Goal: Information Seeking & Learning: Understand process/instructions

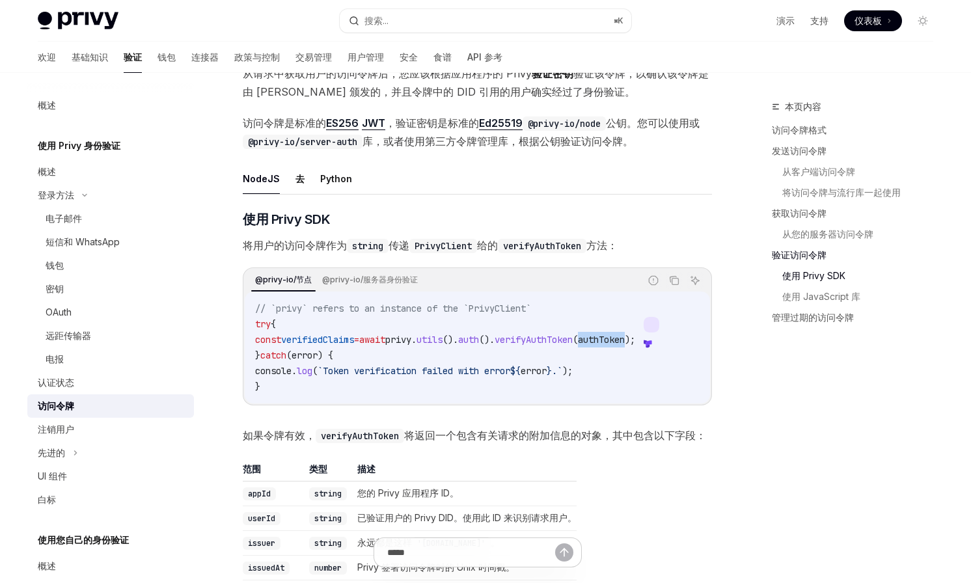
scroll to position [68, 0]
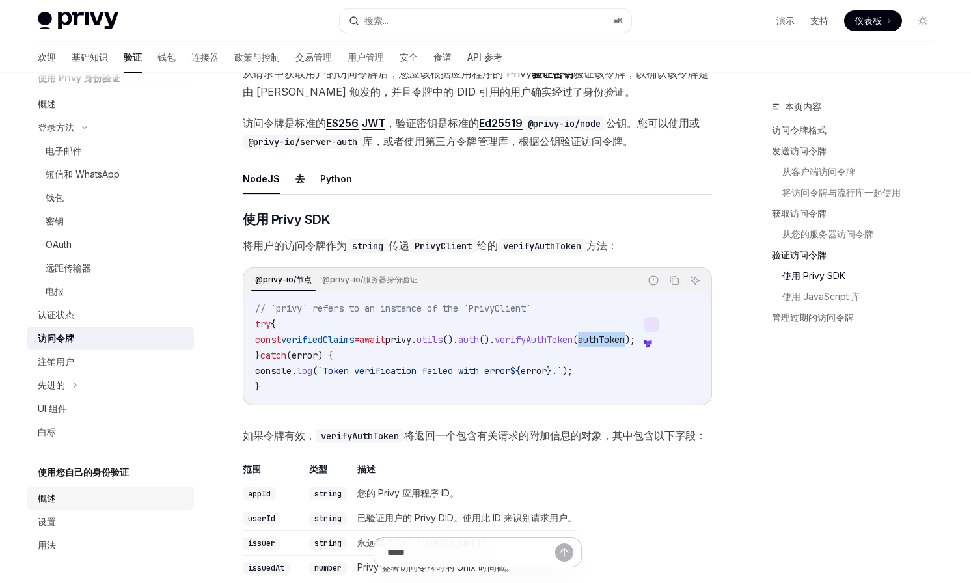
click at [72, 489] on link "概述" at bounding box center [110, 498] width 167 height 23
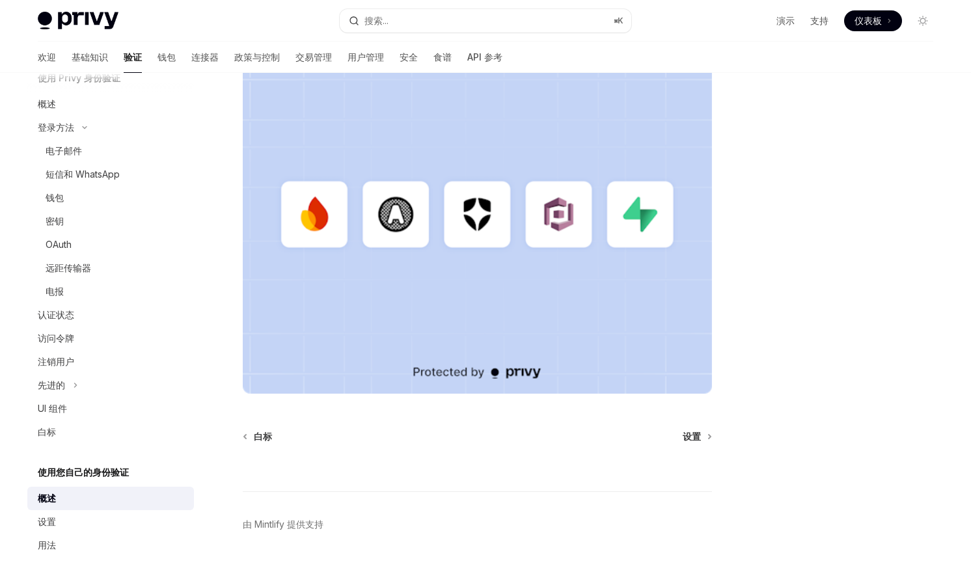
scroll to position [301, 0]
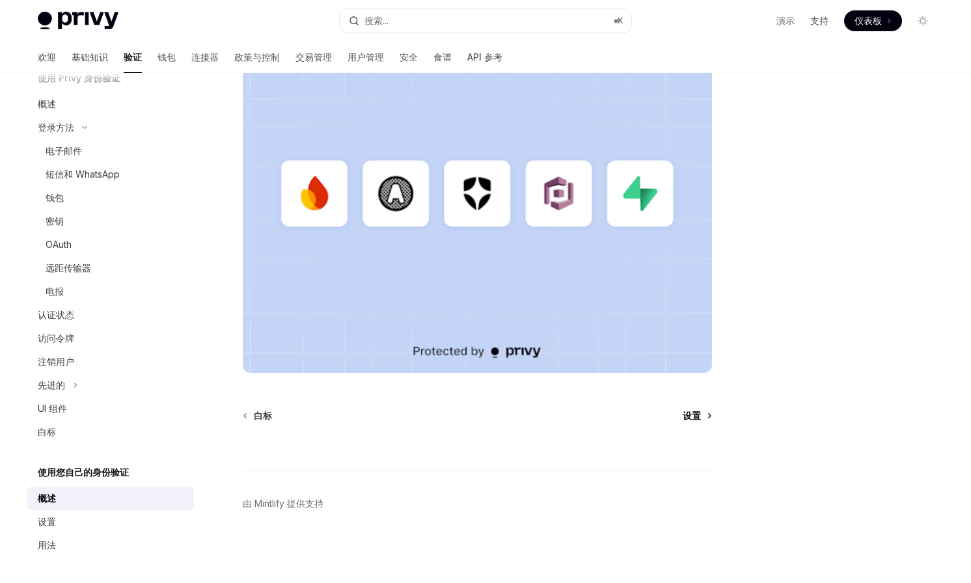
click at [684, 412] on font "设置" at bounding box center [692, 415] width 18 height 11
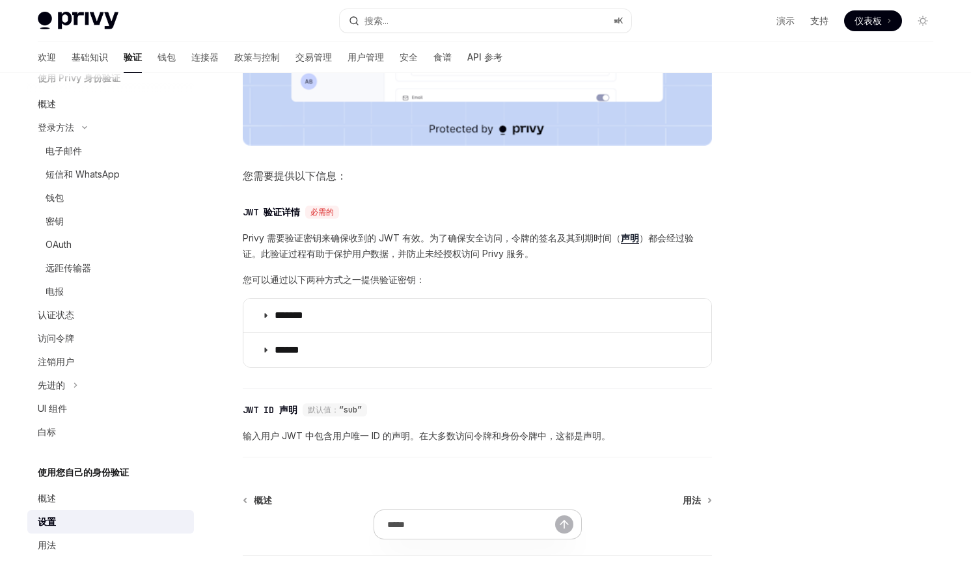
scroll to position [505, 0]
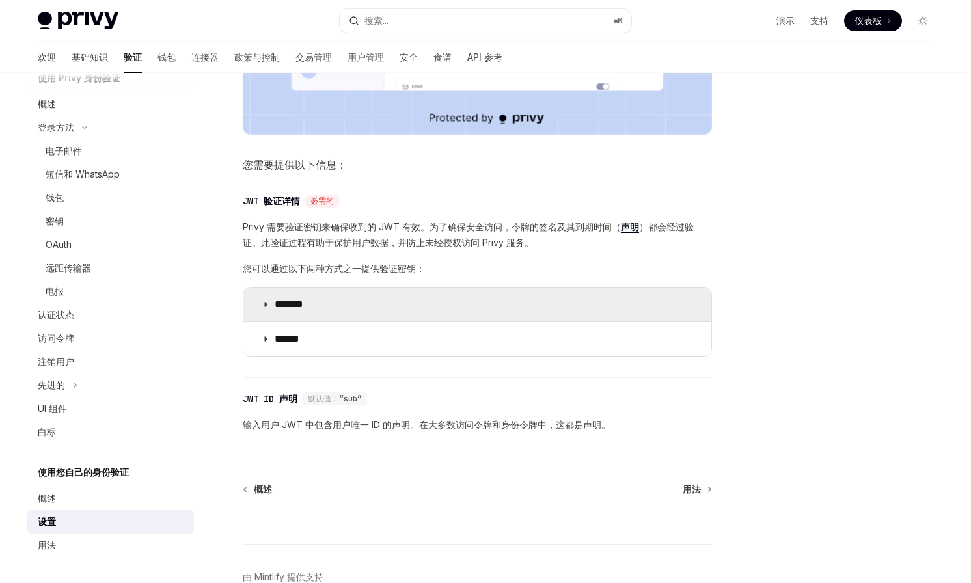
click at [448, 309] on summary "*******" at bounding box center [478, 305] width 468 height 34
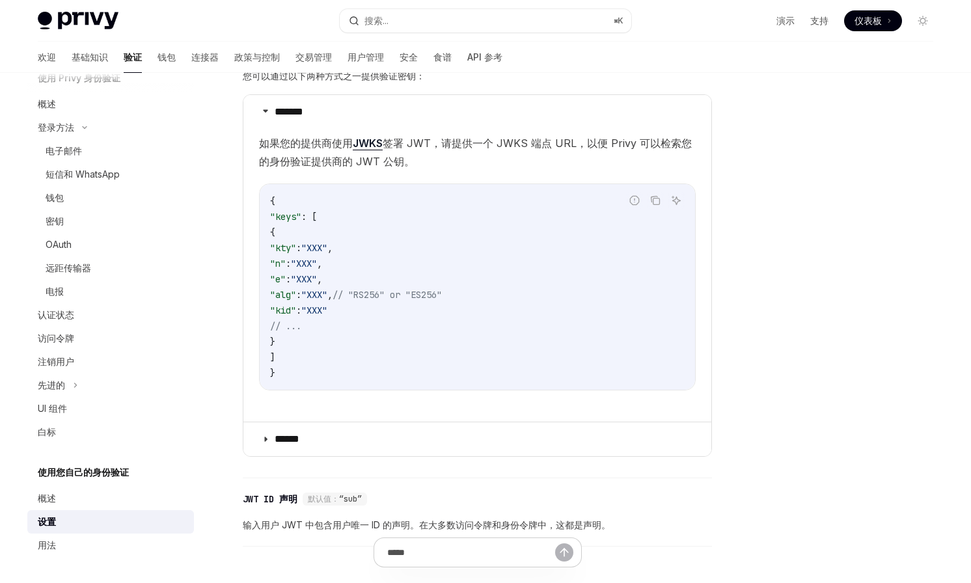
scroll to position [708, 0]
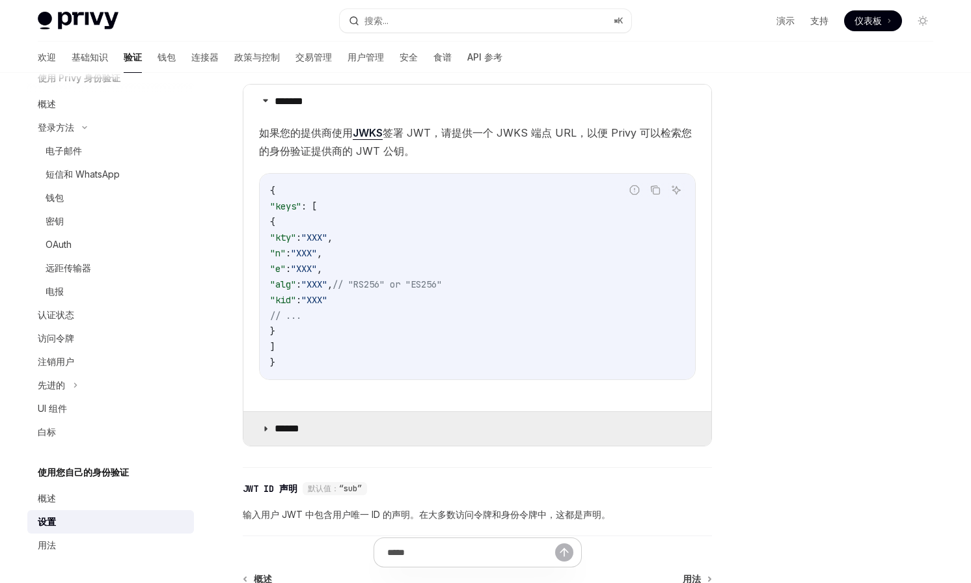
click at [332, 442] on summary "******" at bounding box center [478, 429] width 468 height 34
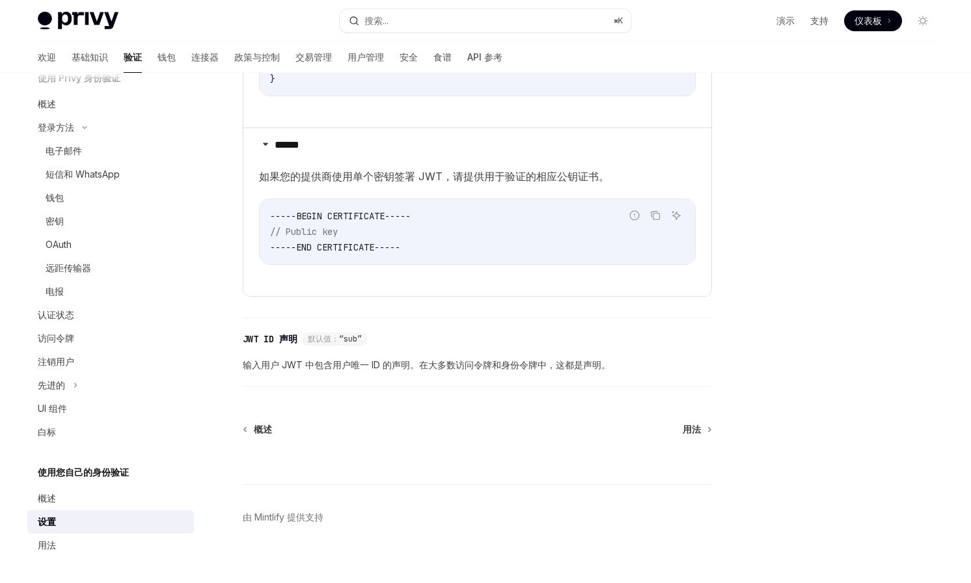
scroll to position [1006, 0]
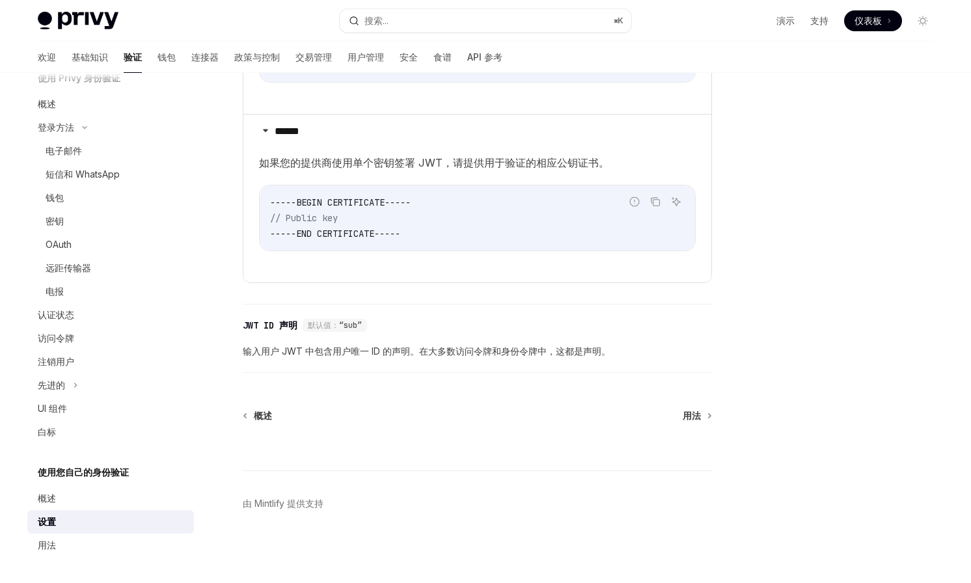
click at [694, 423] on div at bounding box center [477, 447] width 469 height 48
click at [697, 416] on font "用法" at bounding box center [692, 415] width 18 height 11
type textarea "*"
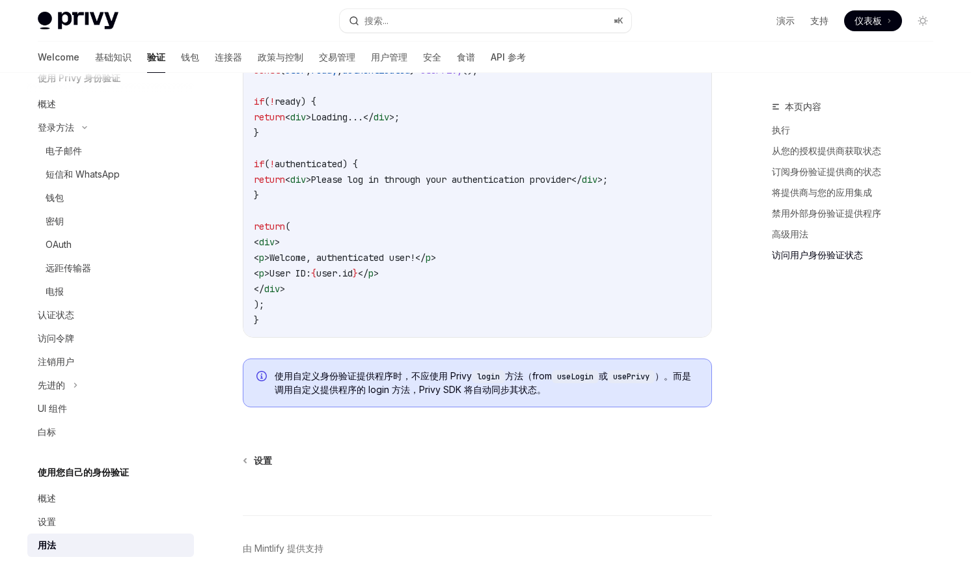
scroll to position [2613, 0]
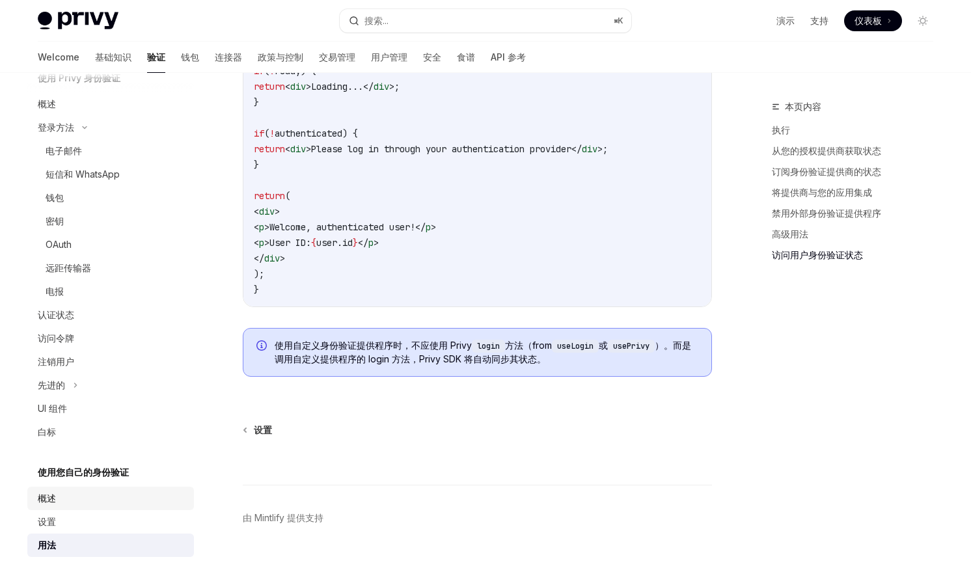
click at [46, 501] on font "概述" at bounding box center [47, 498] width 18 height 11
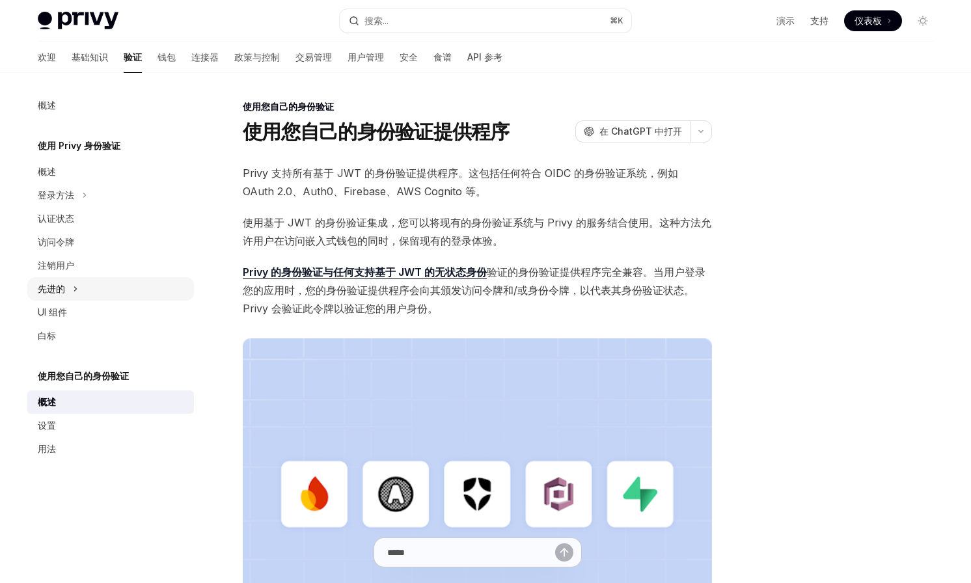
click at [83, 288] on button "先进的" at bounding box center [110, 288] width 167 height 23
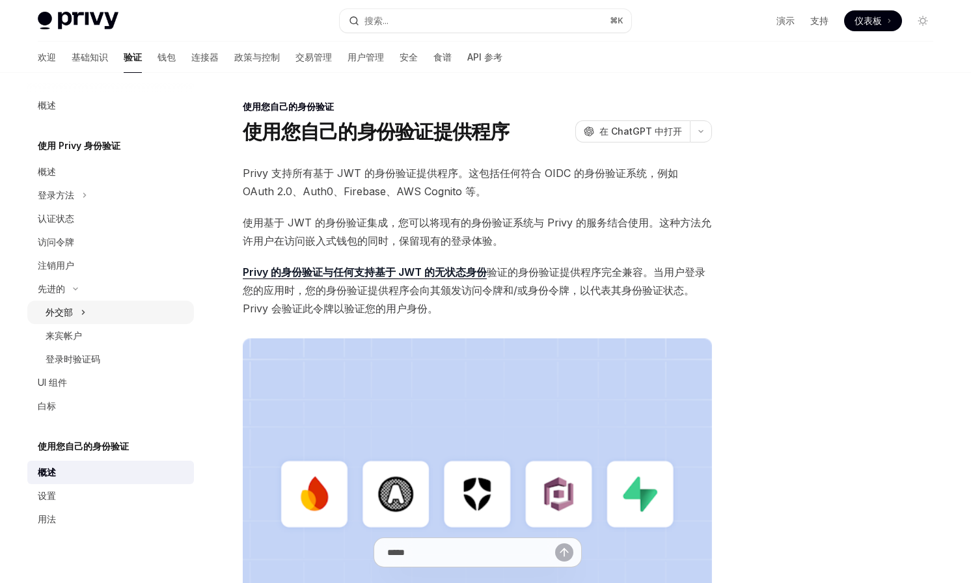
click at [86, 311] on button "外交部" at bounding box center [110, 312] width 167 height 23
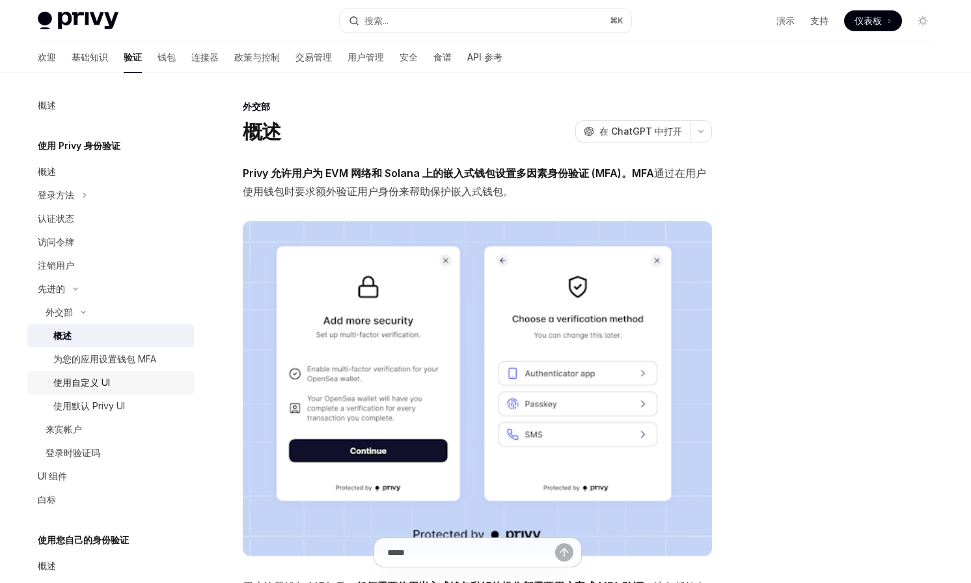
click at [102, 378] on font "使用自定义 UI" at bounding box center [81, 382] width 57 height 11
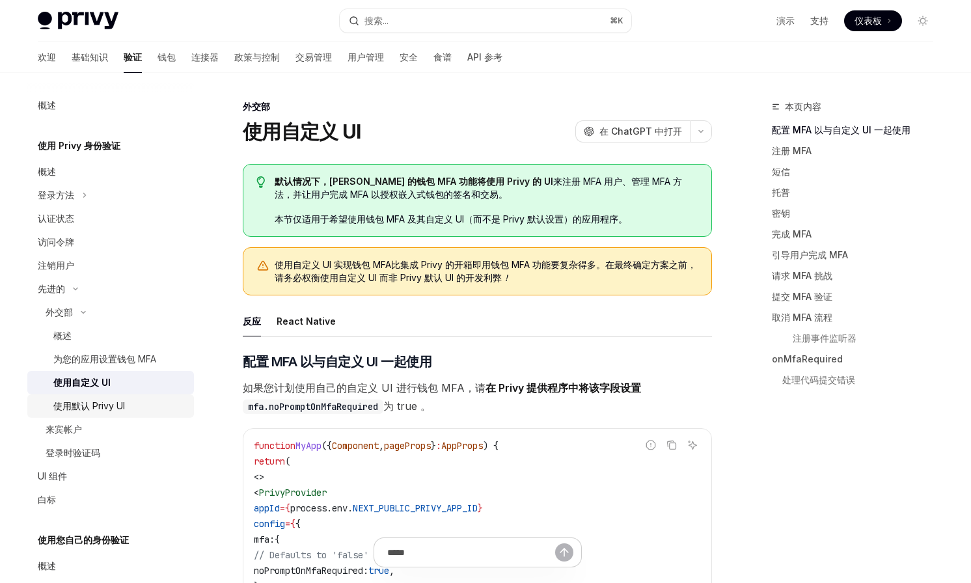
click at [99, 403] on font "使用默认 Privy UI" at bounding box center [89, 405] width 72 height 11
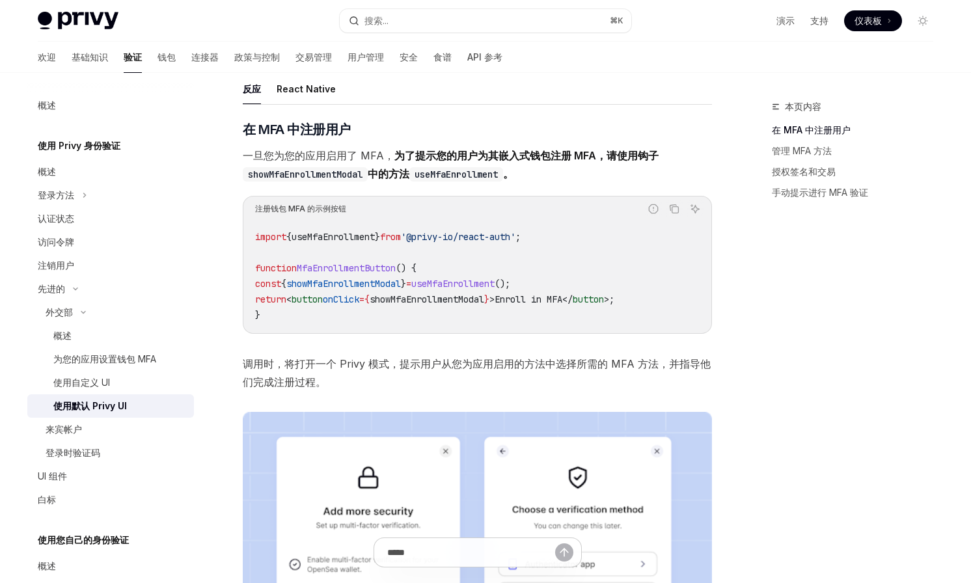
scroll to position [116, 0]
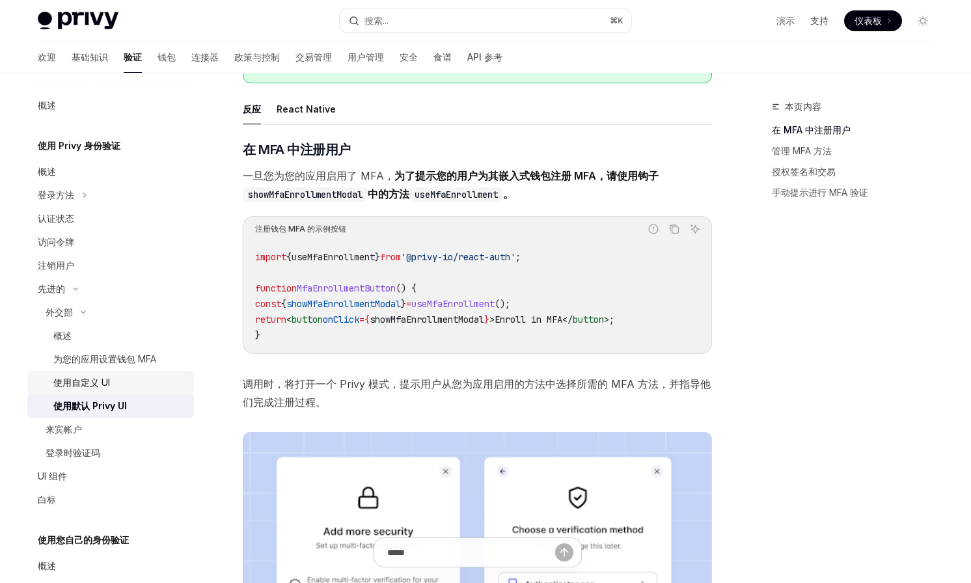
click at [127, 387] on div "使用自定义 UI" at bounding box center [119, 383] width 133 height 16
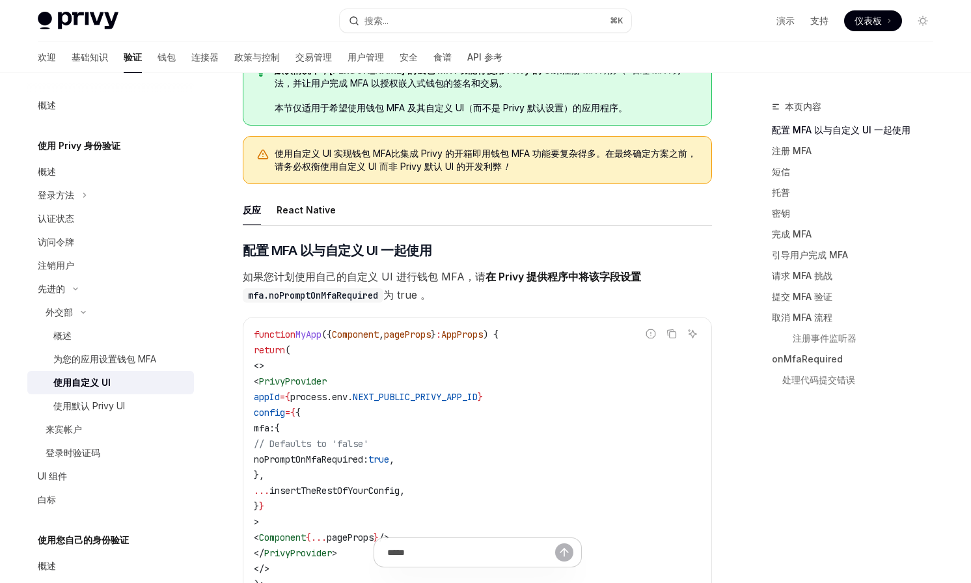
scroll to position [115, 0]
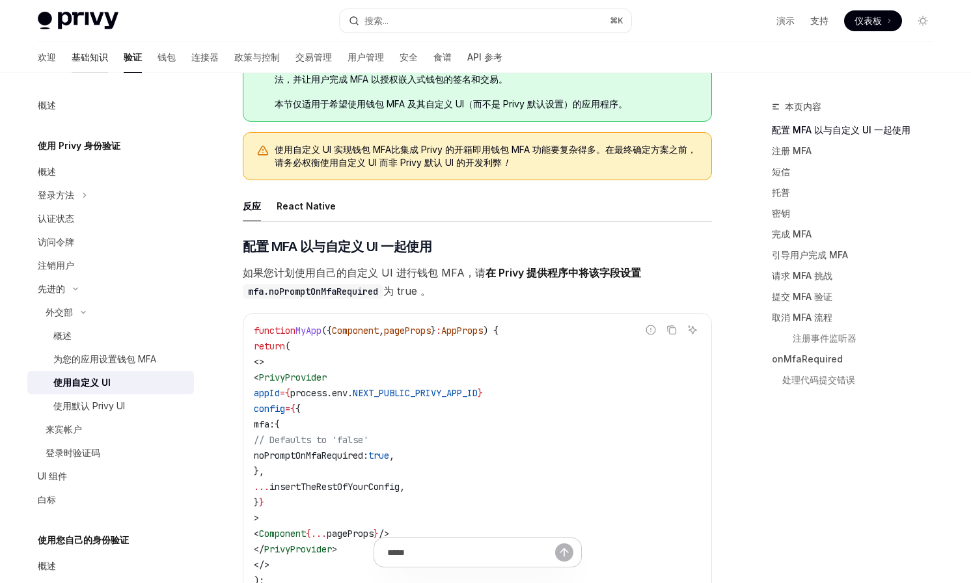
click at [72, 51] on font "基础知识" at bounding box center [90, 57] width 36 height 13
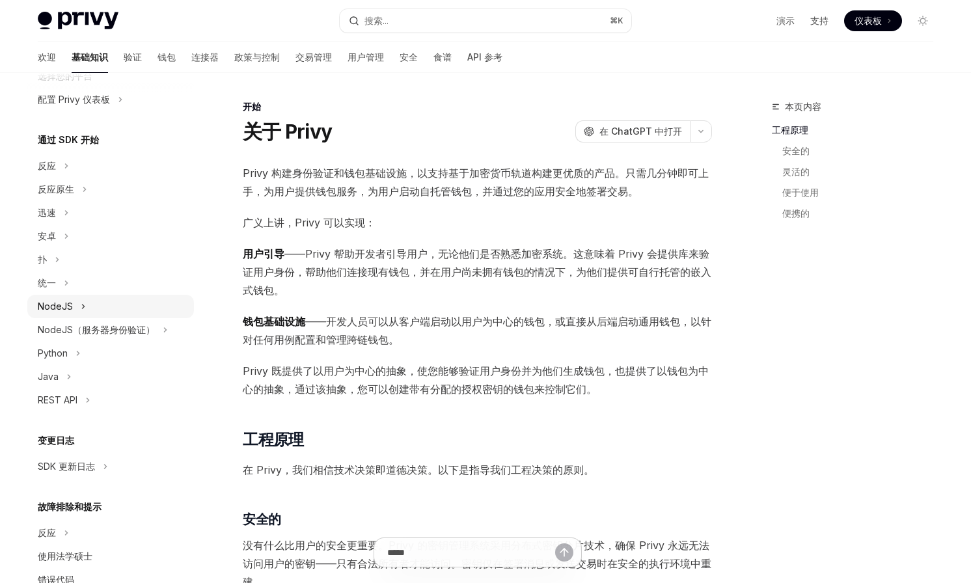
scroll to position [133, 0]
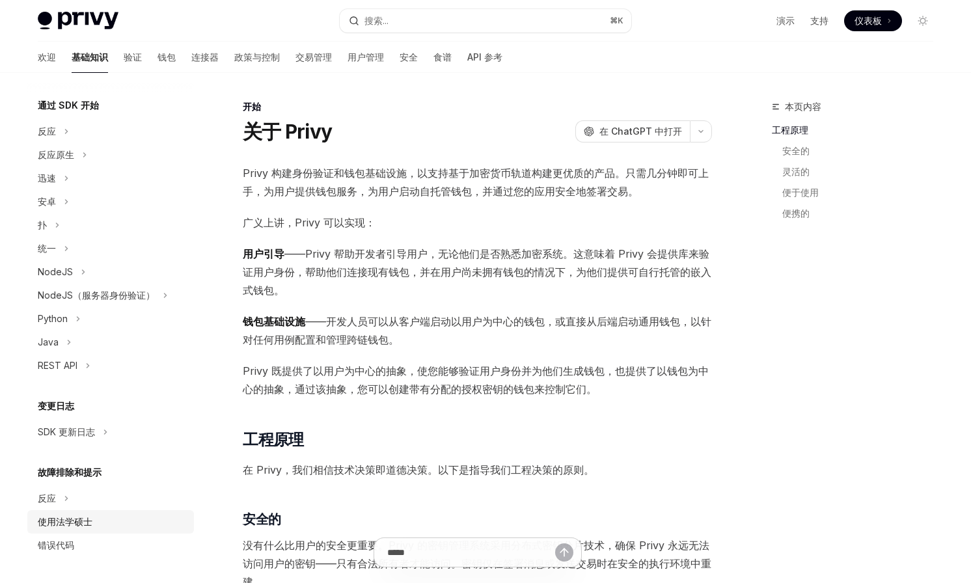
click at [64, 521] on font "使用法学硕士" at bounding box center [65, 521] width 55 height 11
click at [68, 518] on font "使用法学硕士" at bounding box center [65, 521] width 55 height 11
type textarea "*"
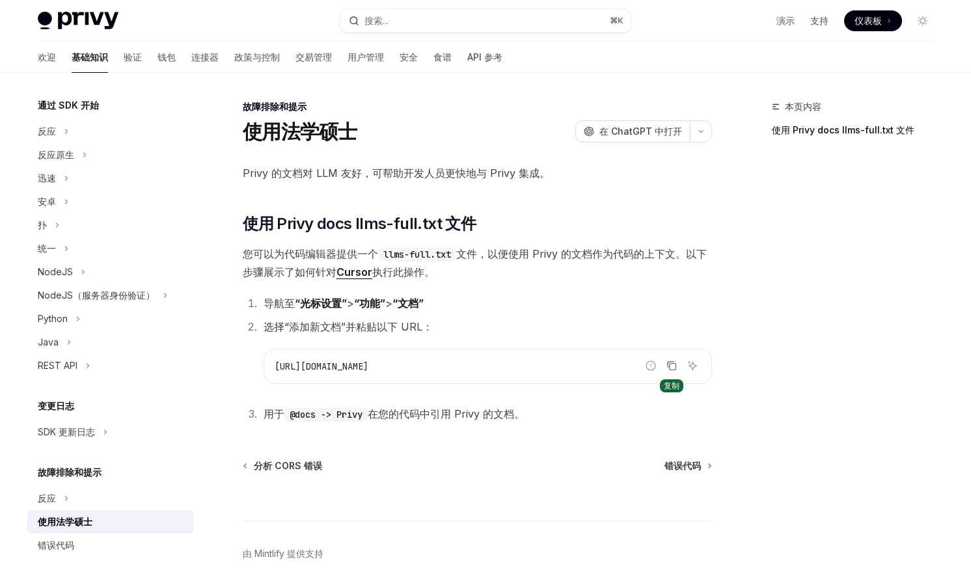
click at [670, 364] on icon "复制代码块中的内容" at bounding box center [673, 367] width 7 height 7
